Goal: Find specific page/section: Find specific page/section

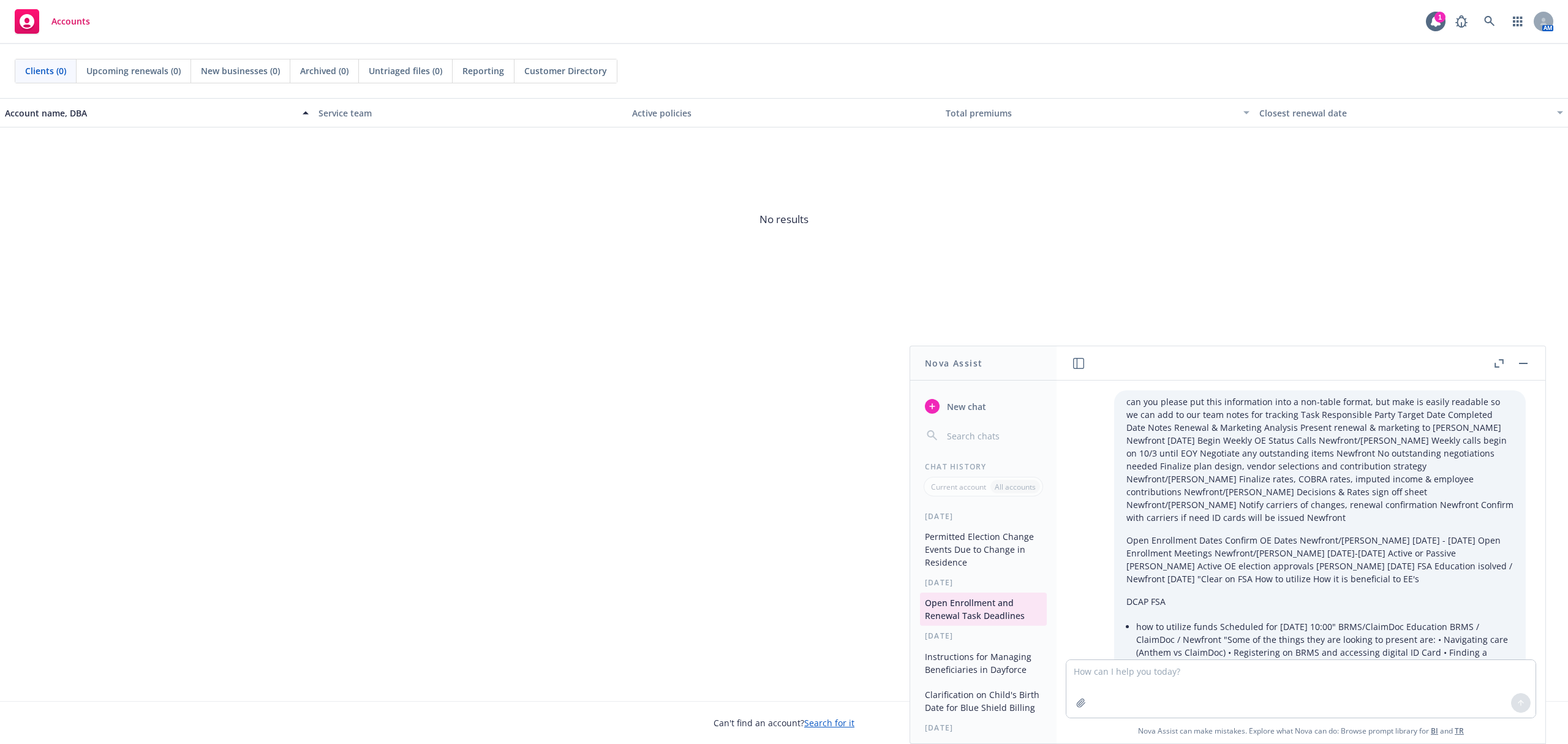
scroll to position [4562, 0]
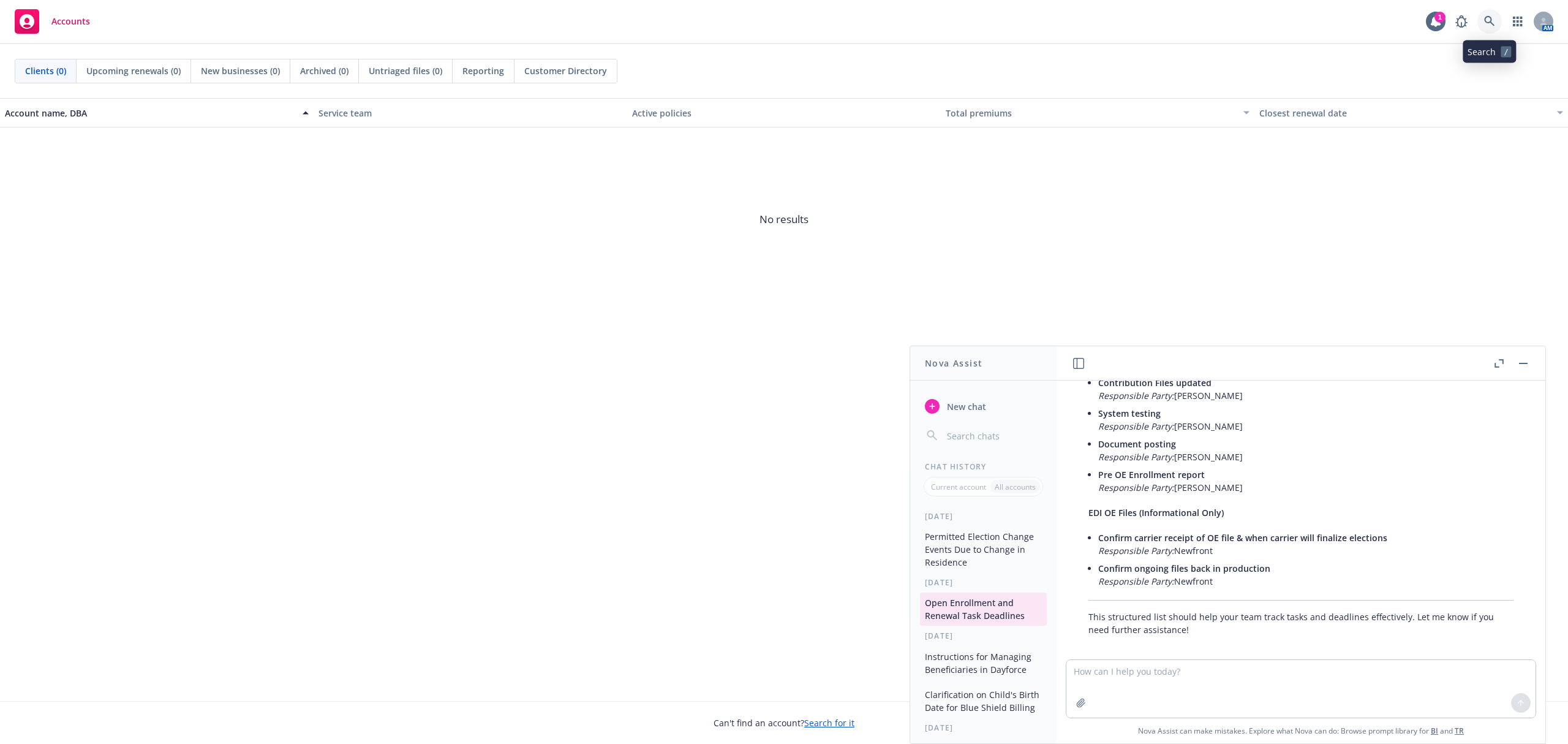
click at [1487, 25] on icon at bounding box center [1489, 21] width 11 height 11
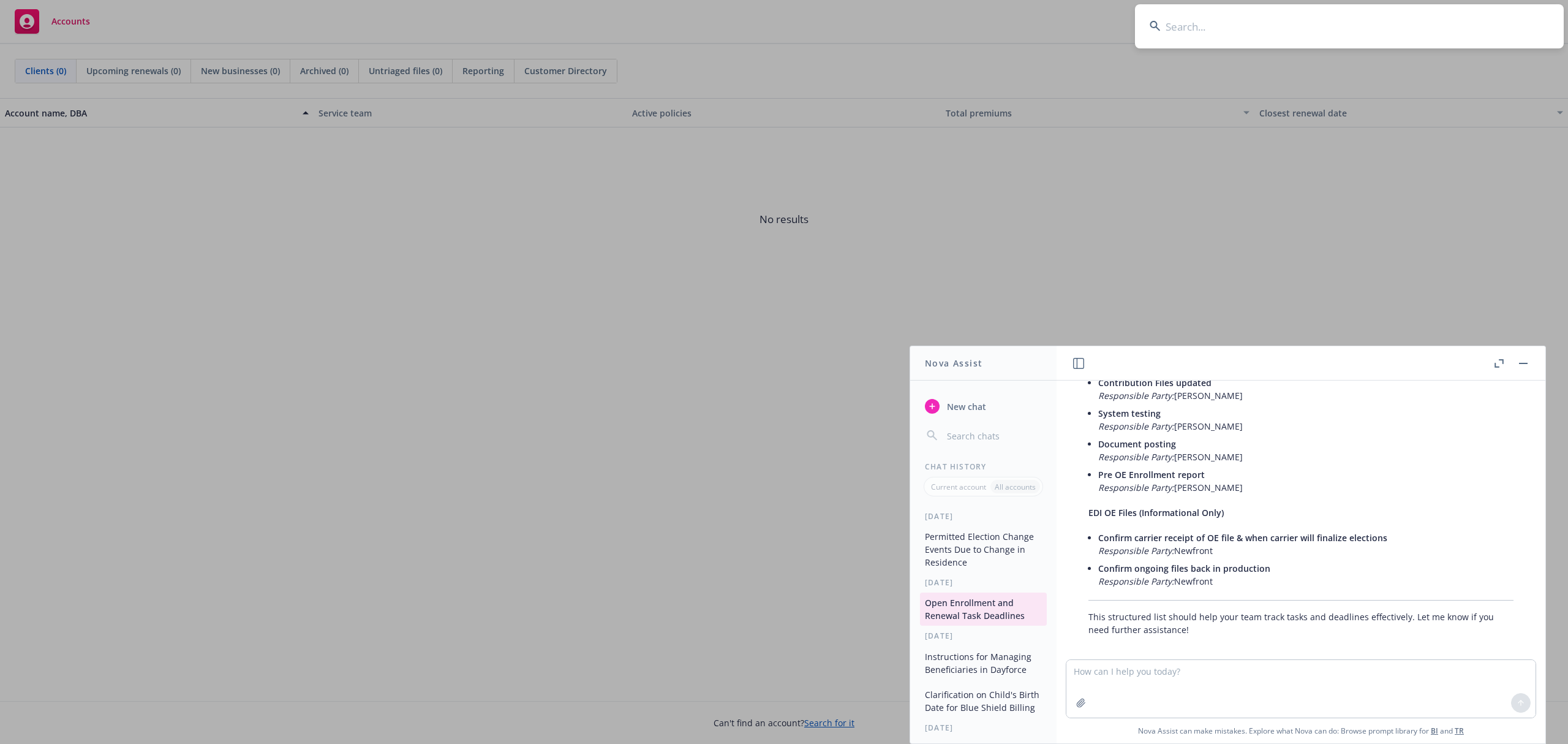
click at [1487, 25] on input at bounding box center [1349, 26] width 429 height 44
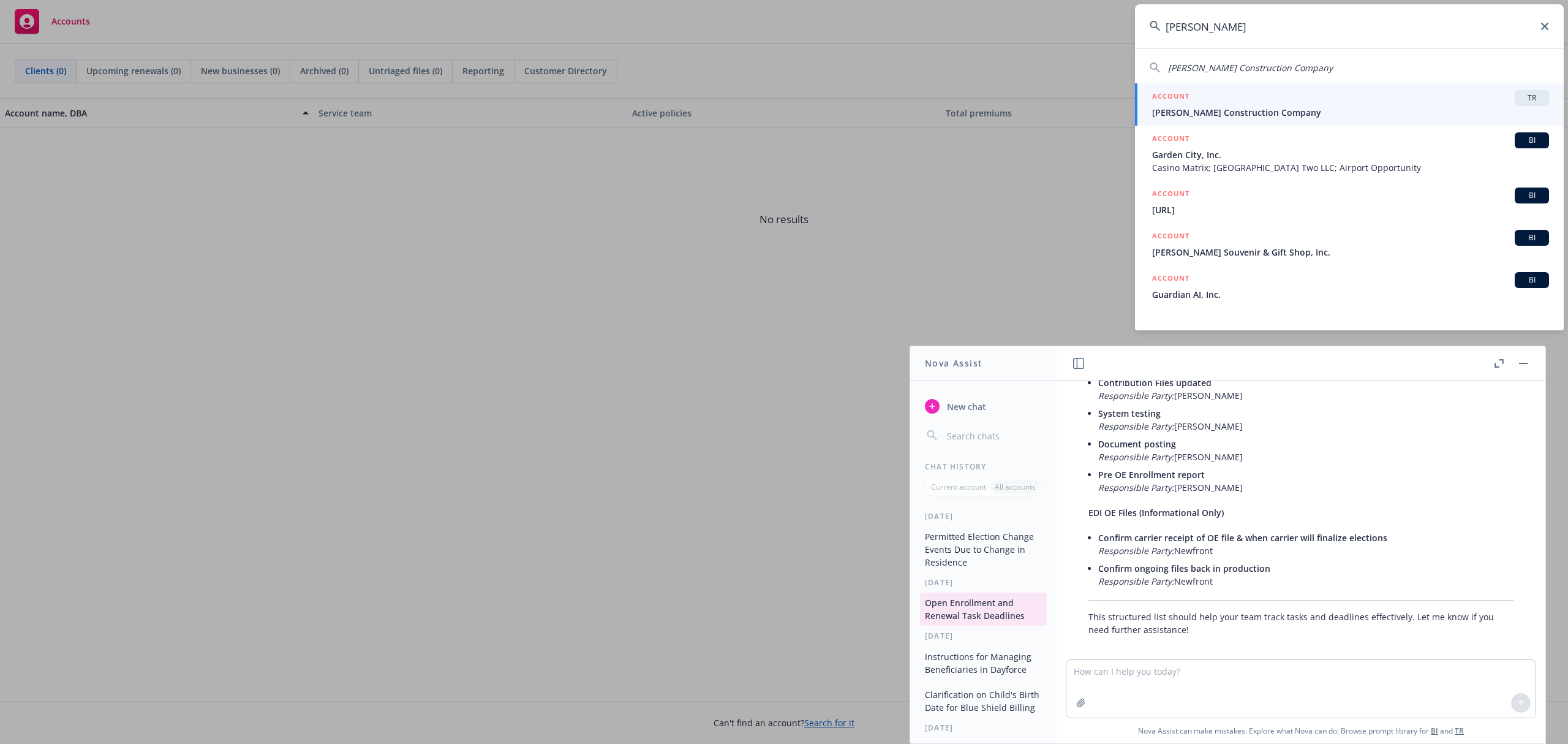
type input "lusardi"
click at [1312, 118] on span "[PERSON_NAME] Construction Company" at bounding box center [1350, 112] width 397 height 13
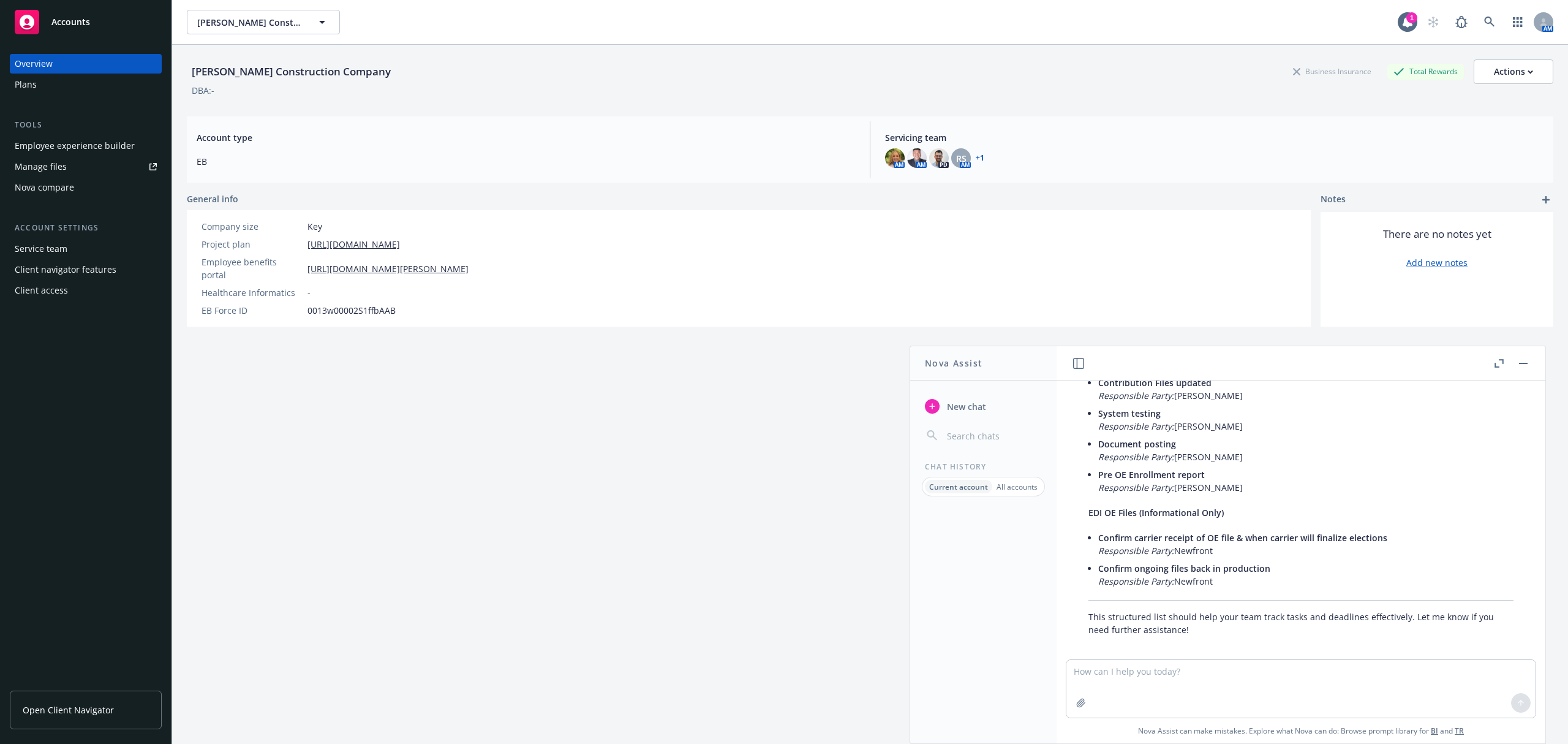
click at [109, 146] on div "Employee experience builder" at bounding box center [74, 146] width 120 height 19
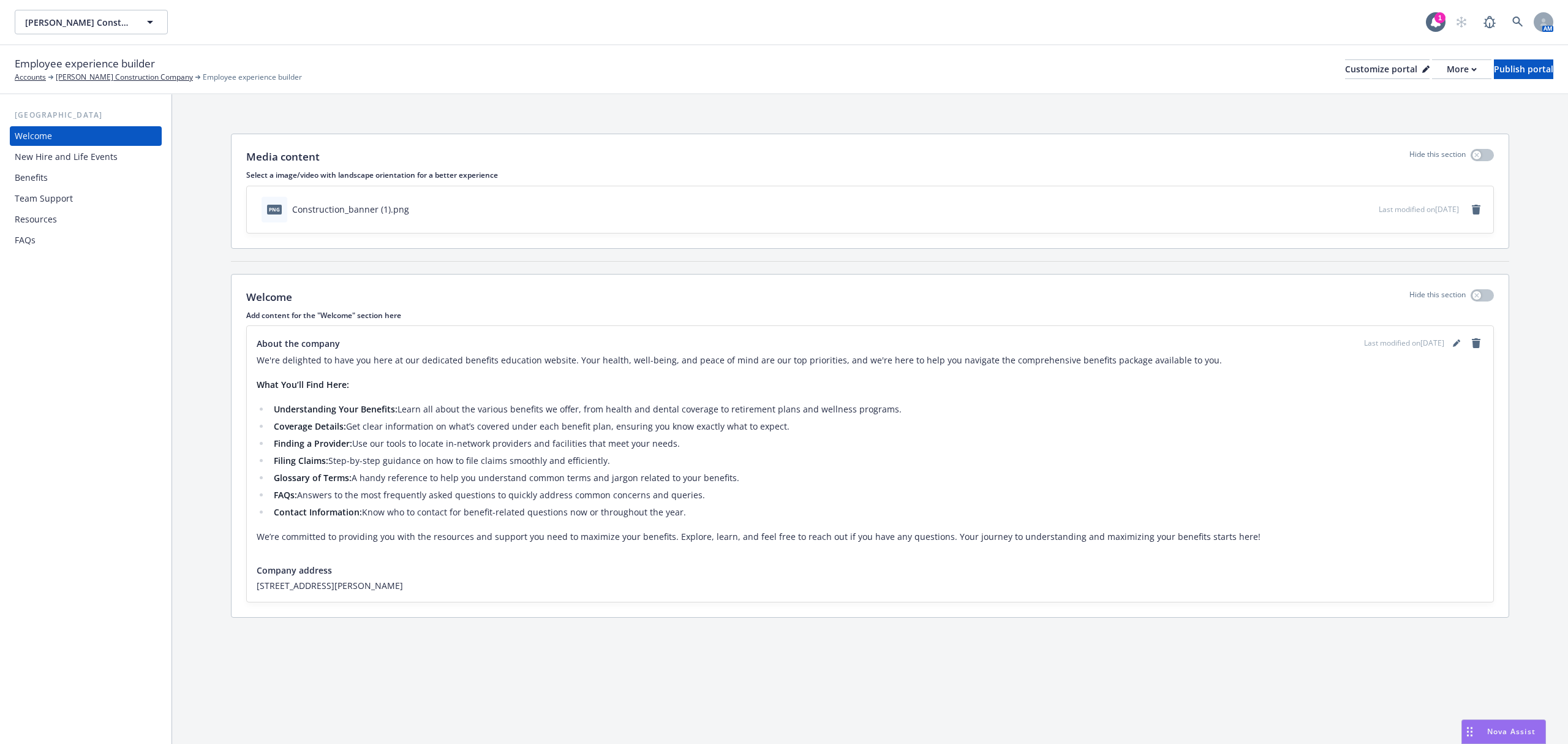
click at [471, 511] on li "Contact Information: Know who to contact for benefit-related questions now or t…" at bounding box center [876, 512] width 1213 height 15
click at [423, 659] on div "Media content Hide this section Select a image/video with landscape orientation…" at bounding box center [870, 378] width 1396 height 567
